Goal: Task Accomplishment & Management: Manage account settings

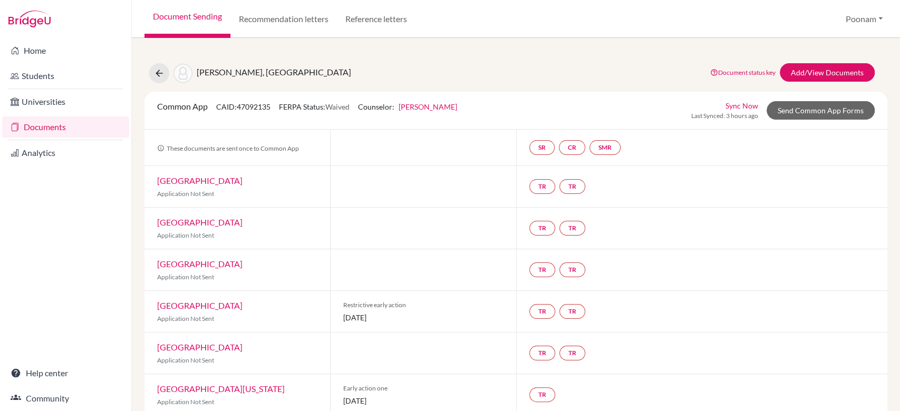
click at [30, 120] on link "Documents" at bounding box center [65, 127] width 127 height 21
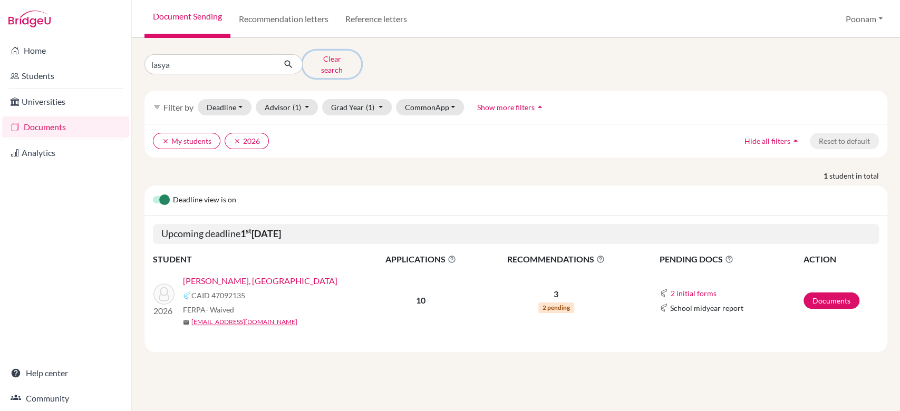
click at [338, 57] on button "Clear search" at bounding box center [332, 64] width 59 height 27
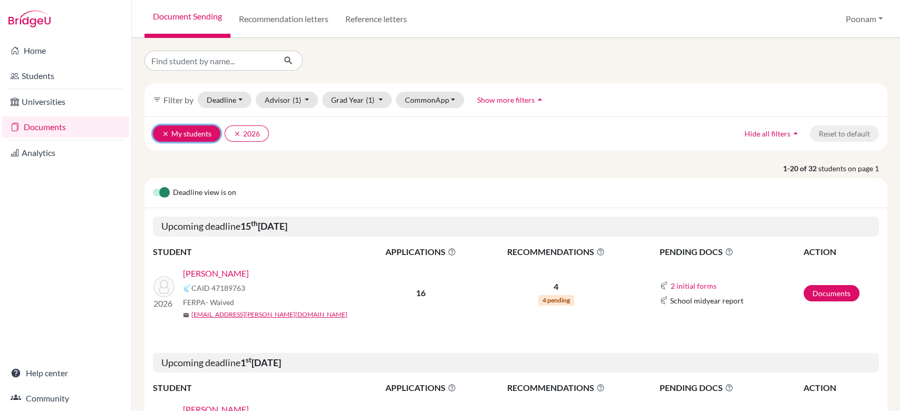
click at [160, 137] on button "clear My students" at bounding box center [186, 133] width 67 height 16
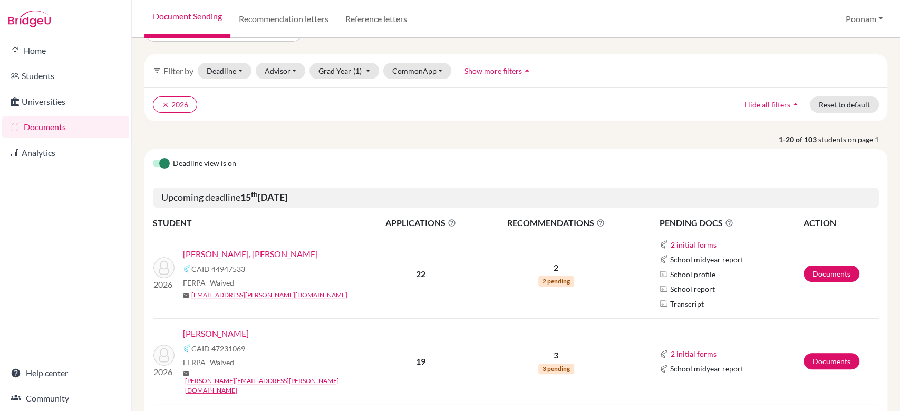
scroll to position [30, 0]
click at [289, 65] on button "Advisor" at bounding box center [281, 70] width 50 height 16
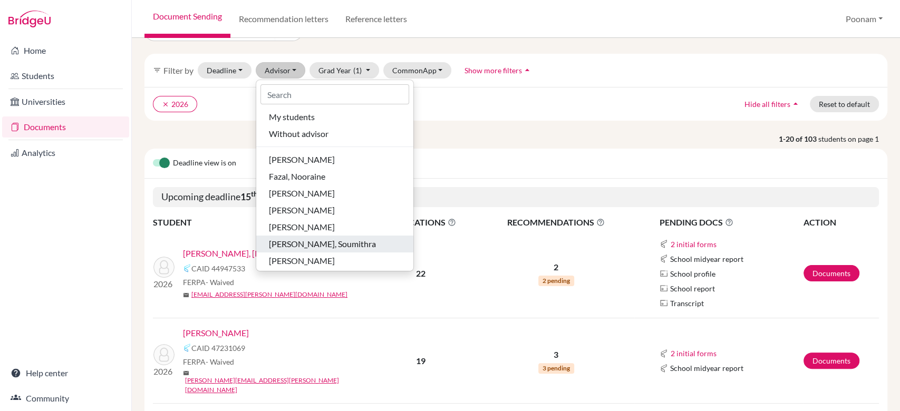
click at [284, 240] on span "Nagendran, Soumithra" at bounding box center [322, 244] width 107 height 13
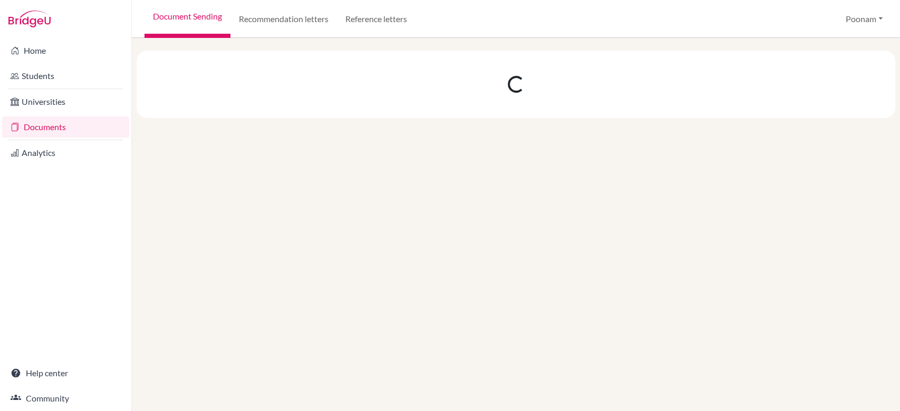
scroll to position [0, 0]
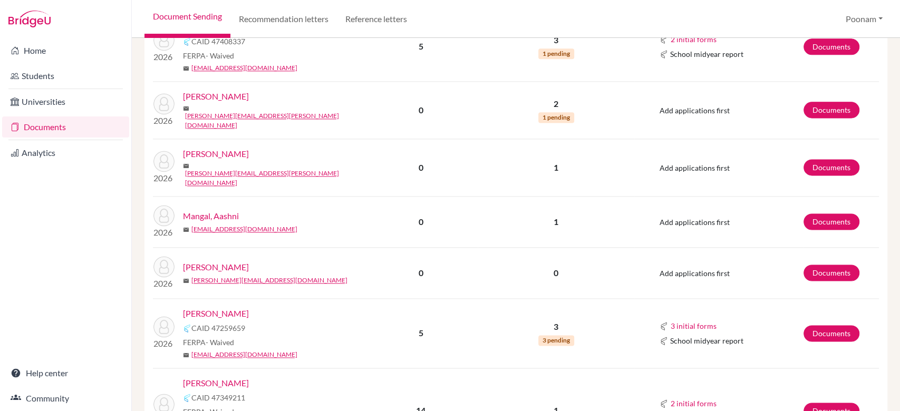
scroll to position [942, 0]
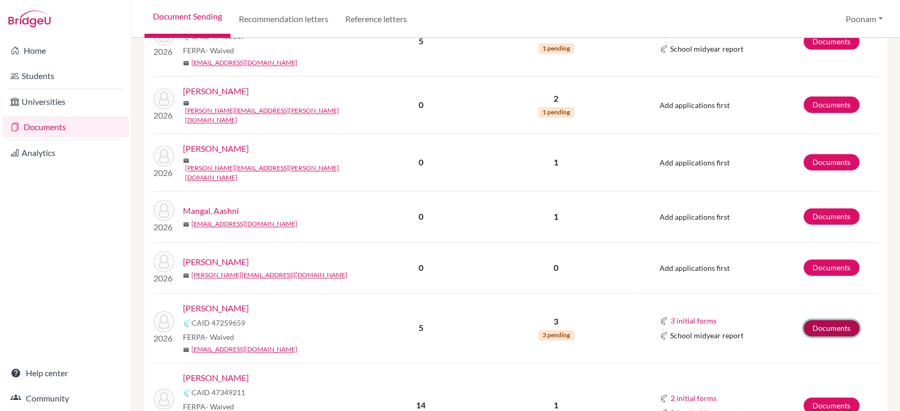
click at [813, 320] on link "Documents" at bounding box center [831, 328] width 56 height 16
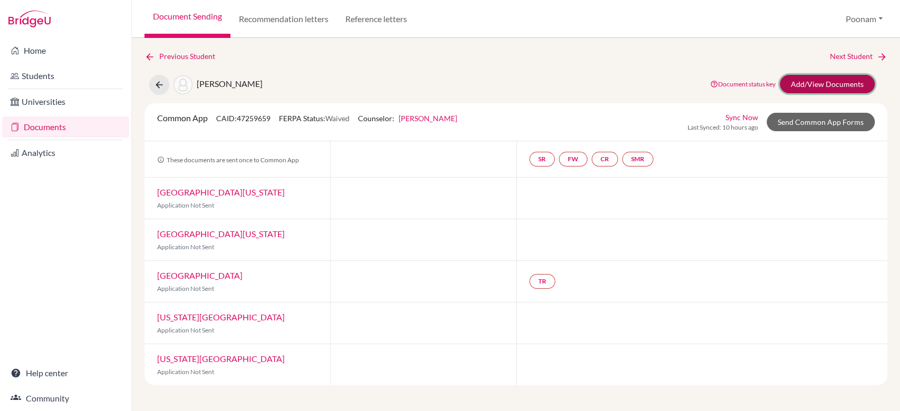
click at [837, 90] on link "Add/View Documents" at bounding box center [827, 84] width 95 height 18
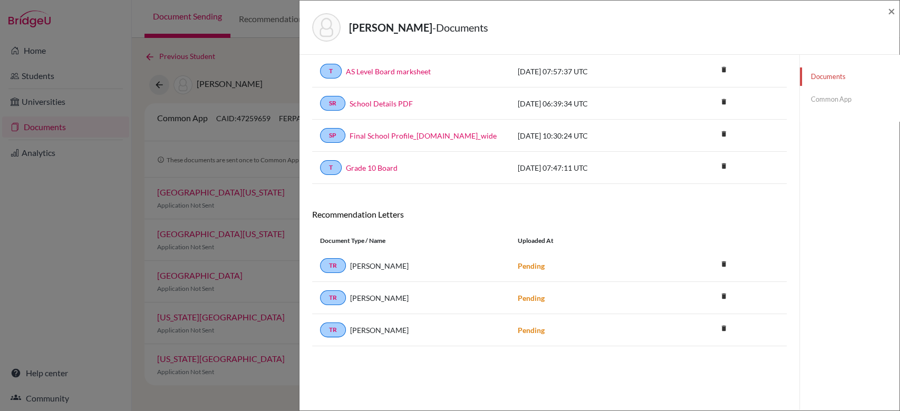
scroll to position [55, 0]
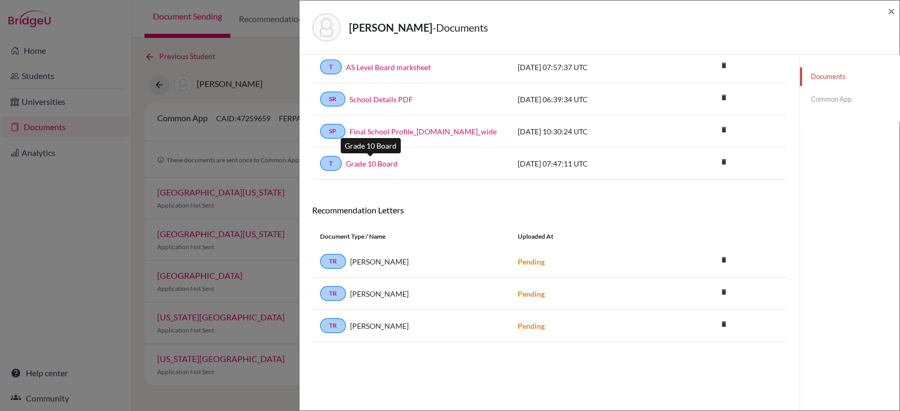
click at [374, 162] on link "Grade 10 Board" at bounding box center [372, 163] width 52 height 11
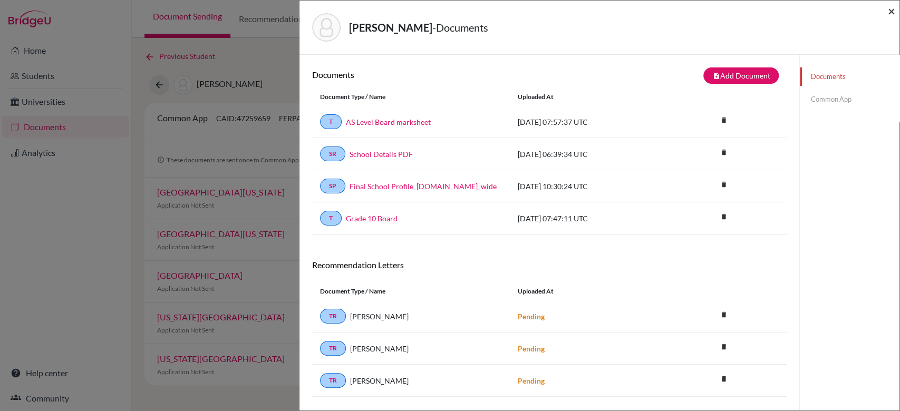
click at [894, 13] on span "×" at bounding box center [891, 10] width 7 height 15
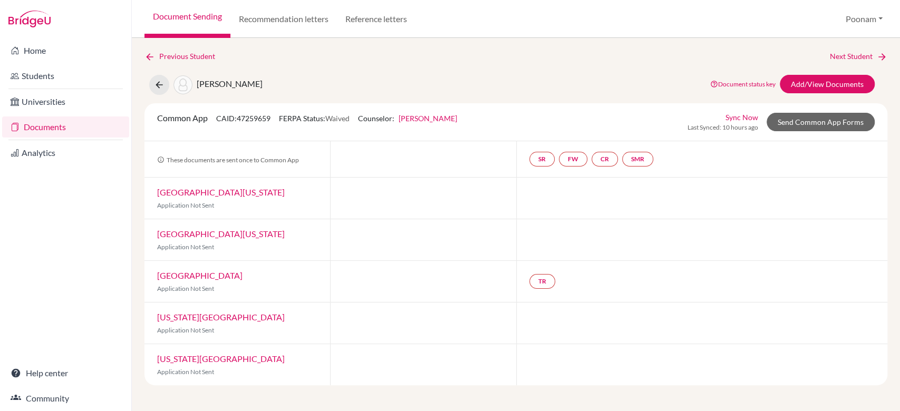
click at [183, 25] on link "Document Sending" at bounding box center [187, 19] width 86 height 38
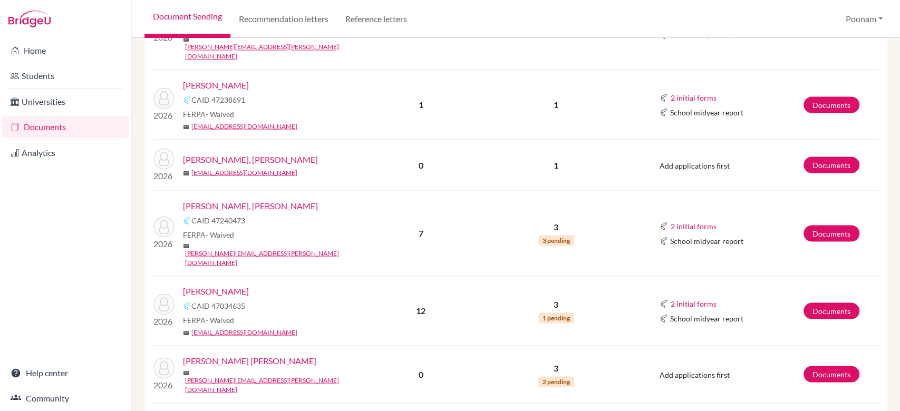
scroll to position [1355, 0]
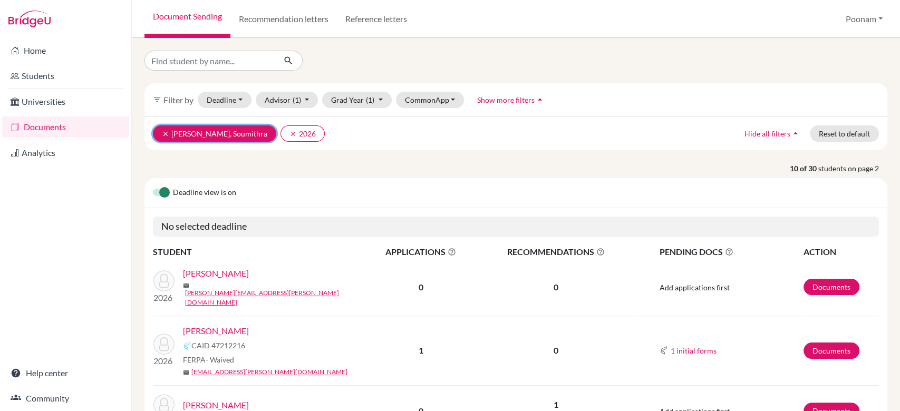
click at [164, 132] on icon "clear" at bounding box center [165, 133] width 7 height 7
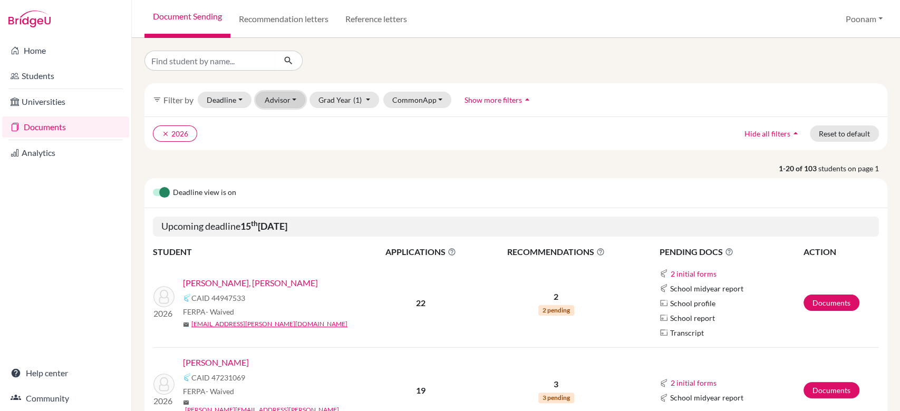
click at [278, 102] on button "Advisor" at bounding box center [281, 100] width 50 height 16
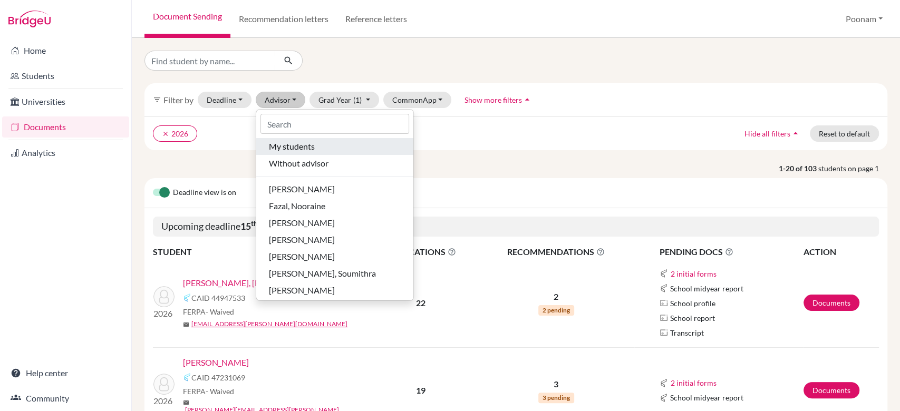
click at [319, 147] on div "My students" at bounding box center [335, 146] width 132 height 13
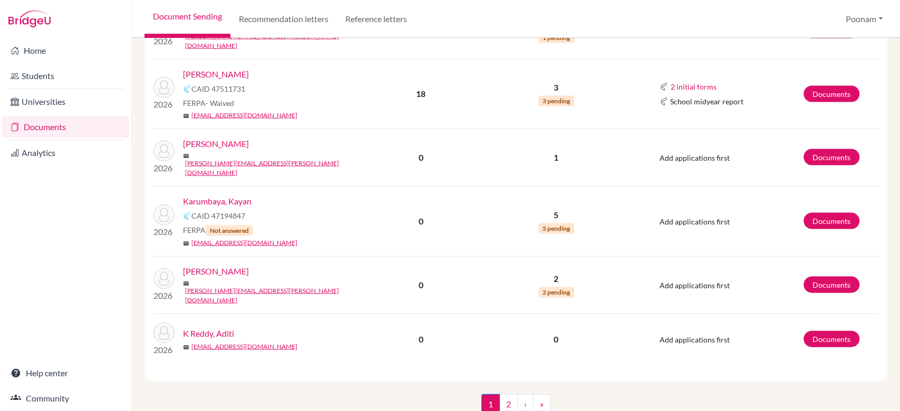
scroll to position [1441, 0]
click at [510, 394] on link "2" at bounding box center [508, 404] width 18 height 20
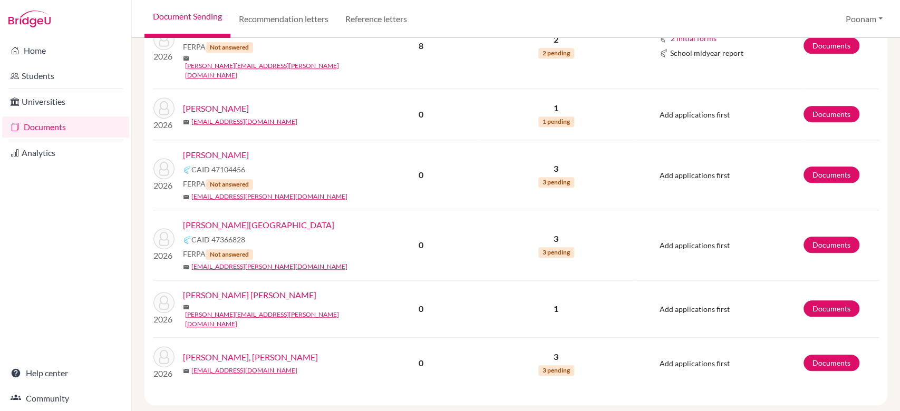
scroll to position [637, 0]
